Goal: Obtain resource: Download file/media

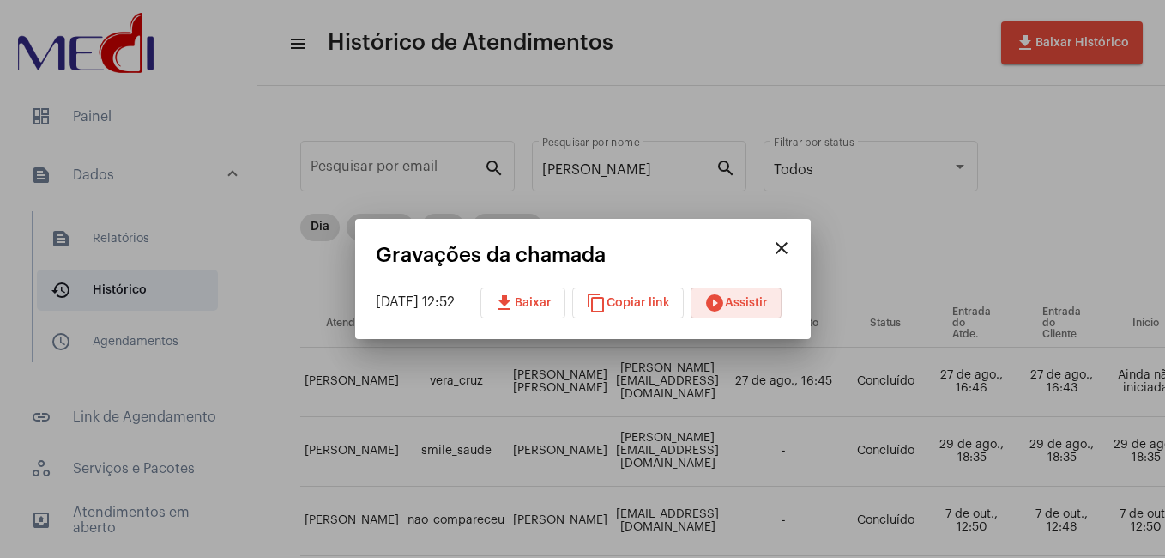
scroll to position [343, 717]
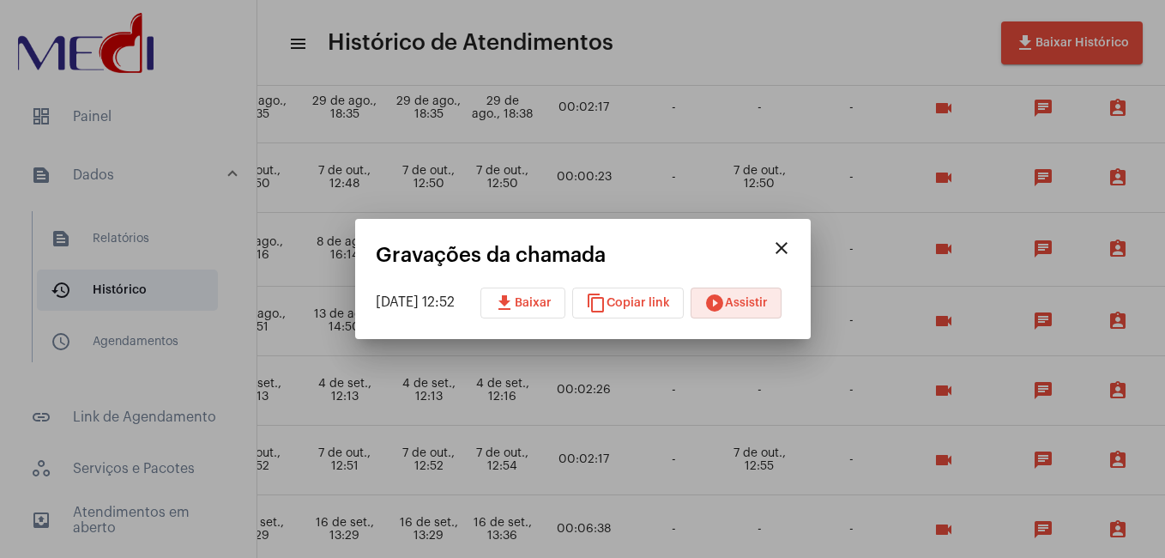
click at [792, 250] on mat-icon "close" at bounding box center [781, 248] width 21 height 21
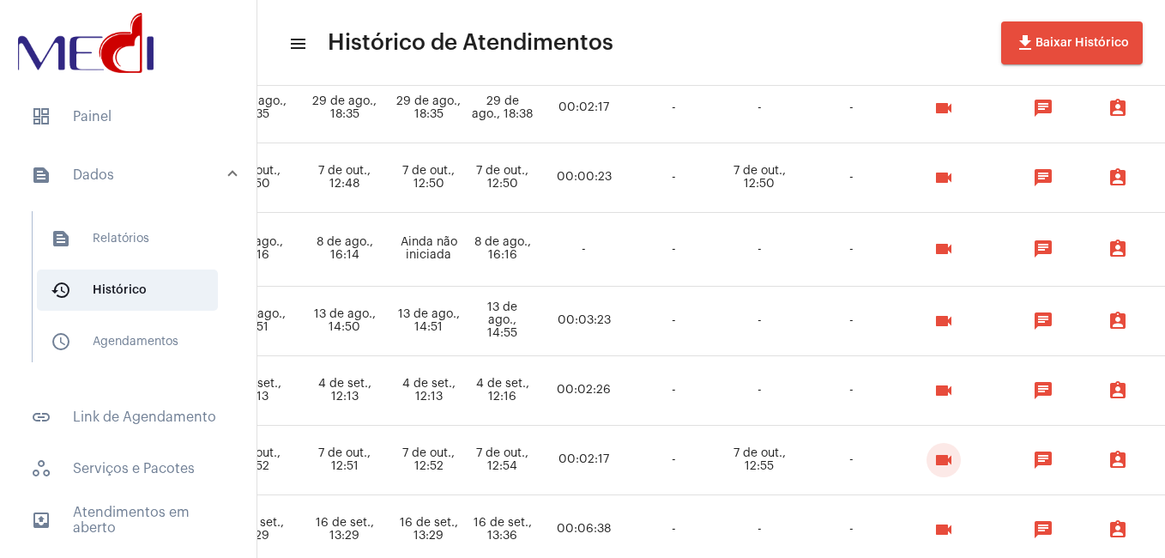
scroll to position [0, 717]
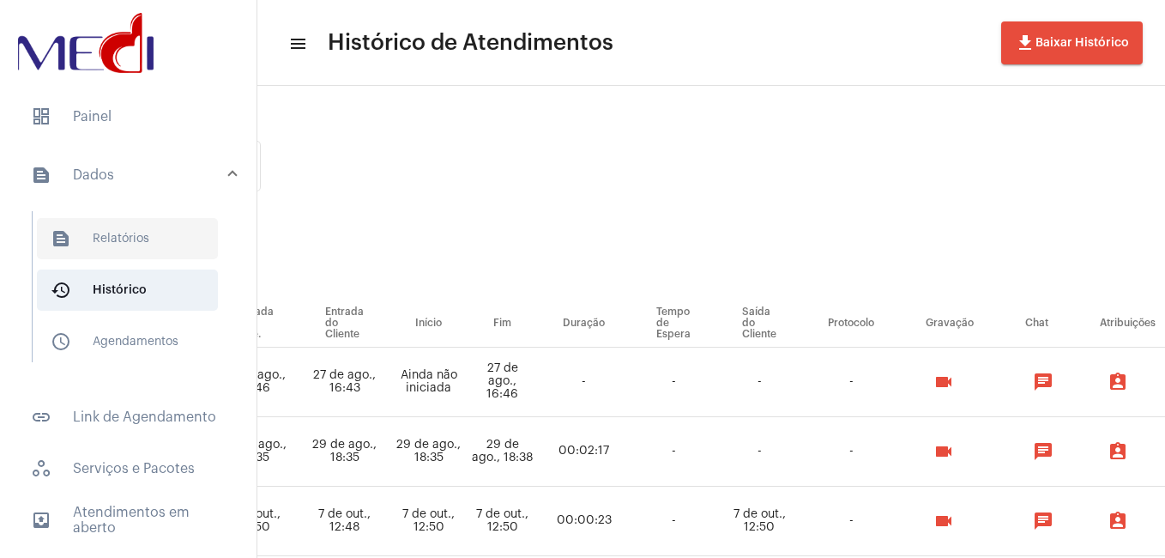
click at [125, 240] on span "text_snippet_outlined Relatórios" at bounding box center [127, 238] width 181 height 41
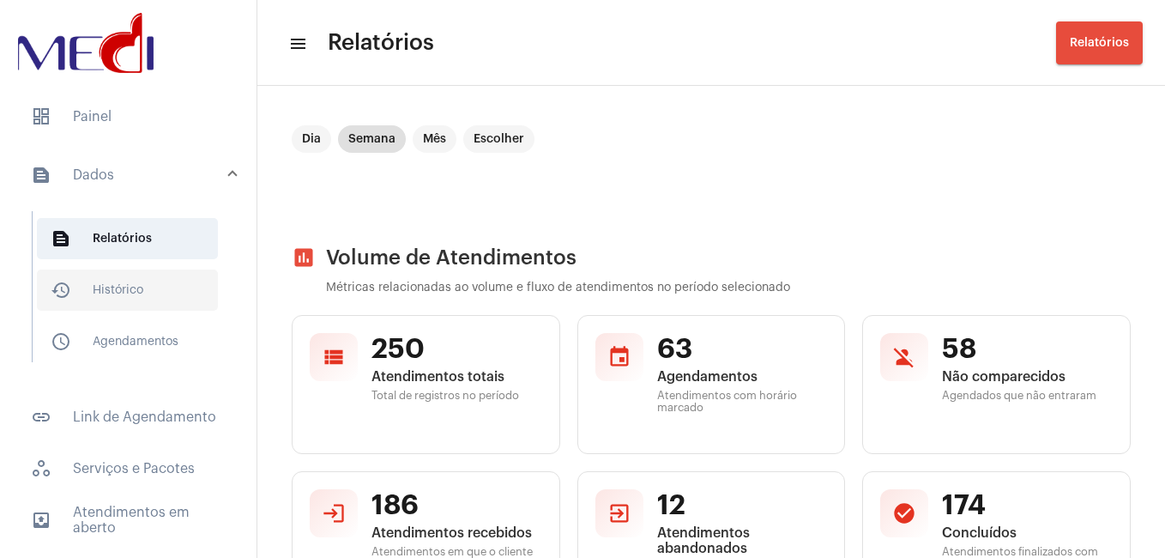
click at [166, 299] on span "history_outlined Histórico" at bounding box center [127, 289] width 181 height 41
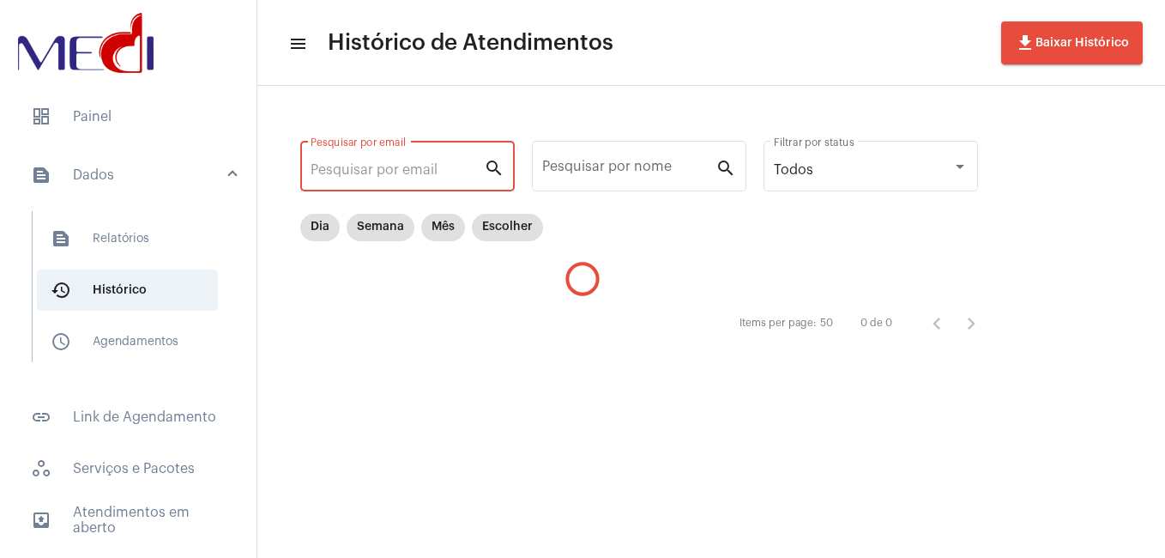
click at [422, 164] on input "Pesquisar por email" at bounding box center [397, 169] width 173 height 15
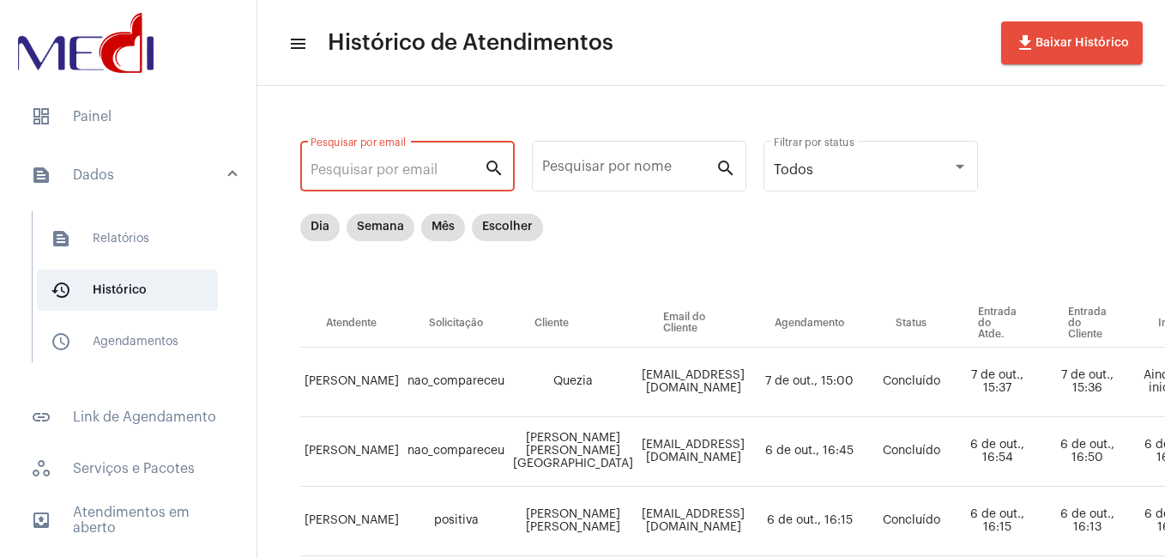
paste input "[PERSON_NAME][EMAIL_ADDRESS][DOMAIN_NAME]"
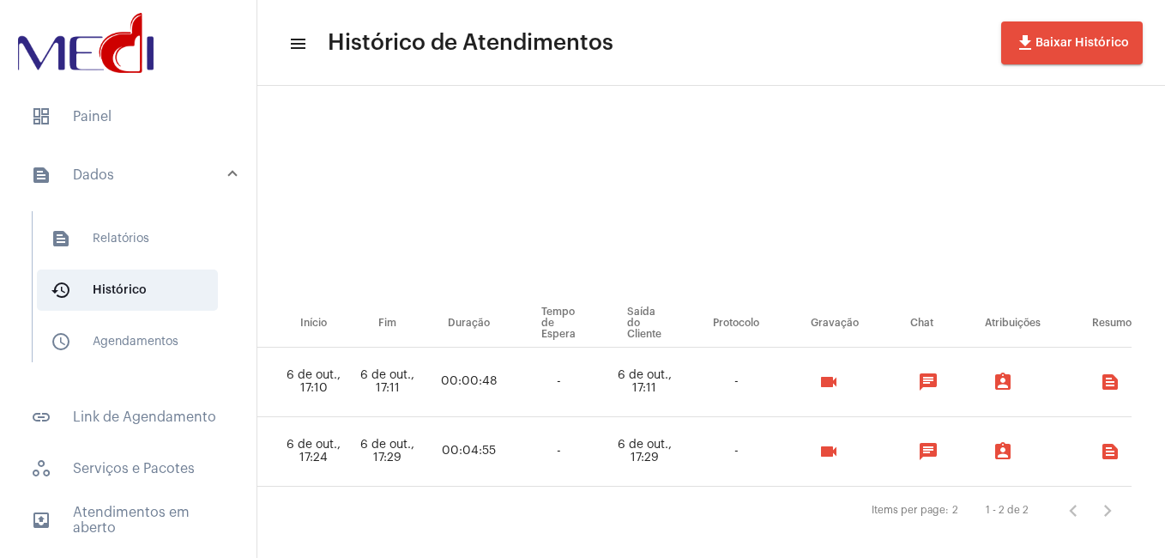
scroll to position [0, 811]
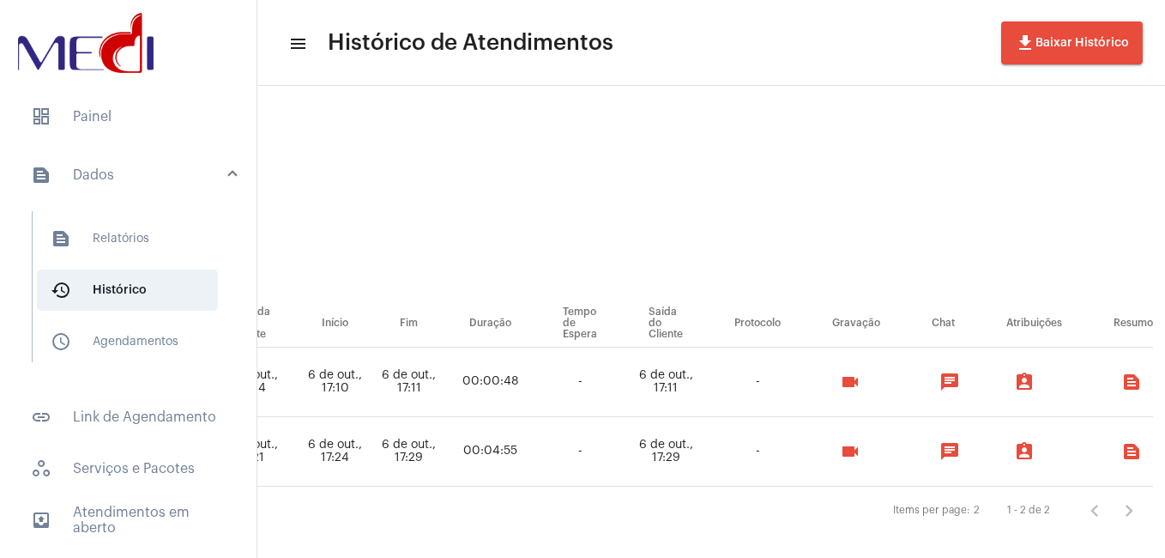
type input "[PERSON_NAME][EMAIL_ADDRESS][DOMAIN_NAME]"
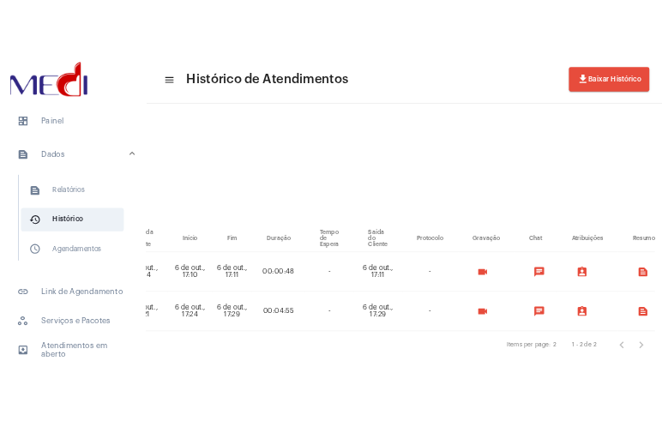
scroll to position [0, 0]
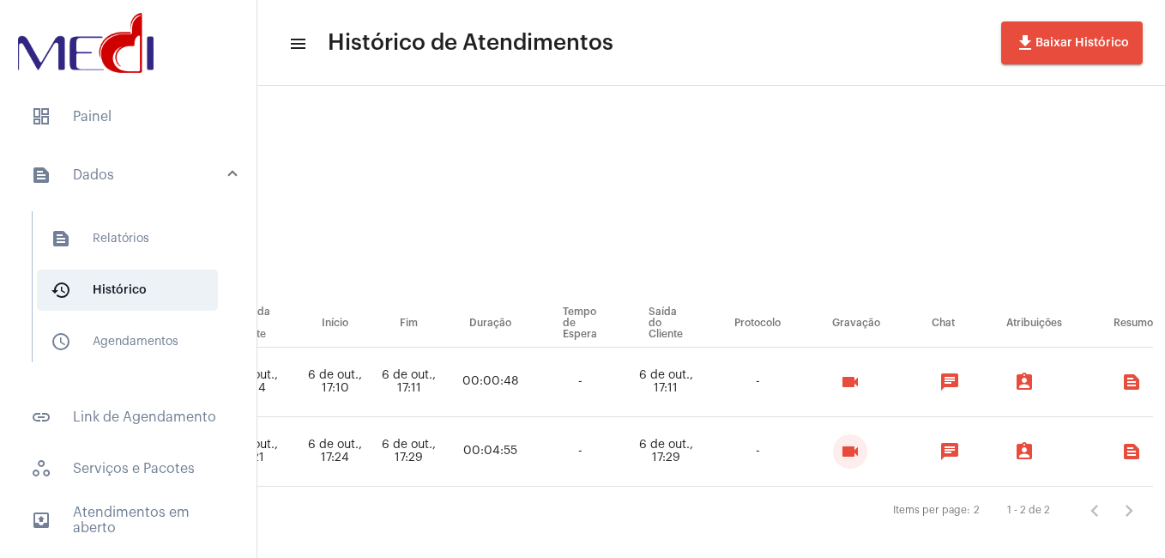
click at [860, 450] on mat-icon "videocam" at bounding box center [850, 451] width 21 height 21
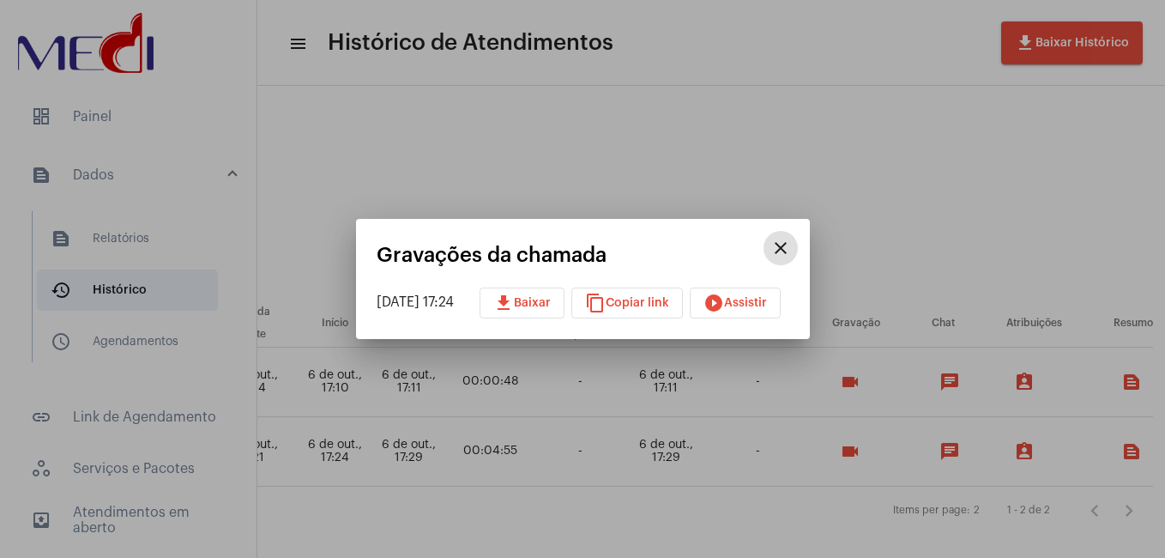
click at [514, 298] on mat-icon "download" at bounding box center [503, 303] width 21 height 21
click at [791, 254] on mat-icon "close" at bounding box center [780, 248] width 21 height 21
